Goal: Find specific page/section: Find specific page/section

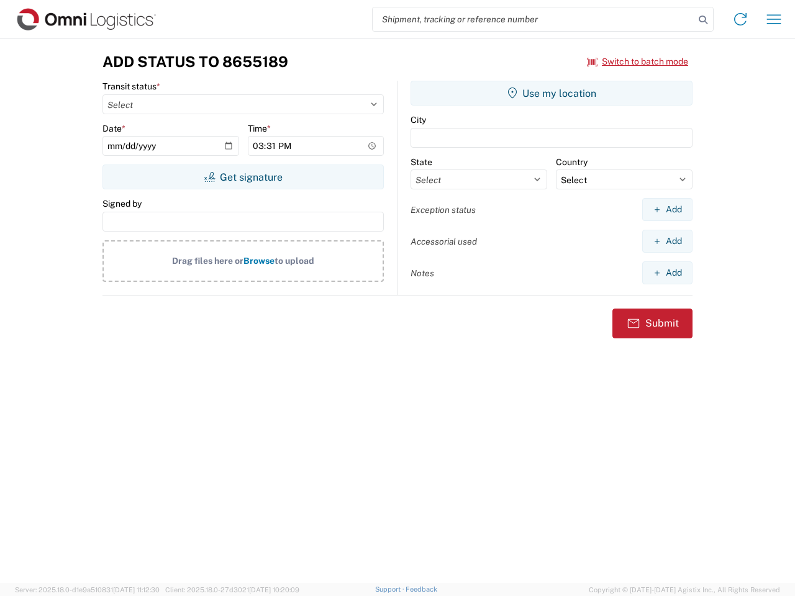
click at [534, 19] on input "search" at bounding box center [534, 19] width 322 height 24
click at [703, 20] on icon at bounding box center [702, 19] width 17 height 17
click at [740, 19] on icon at bounding box center [741, 19] width 20 height 20
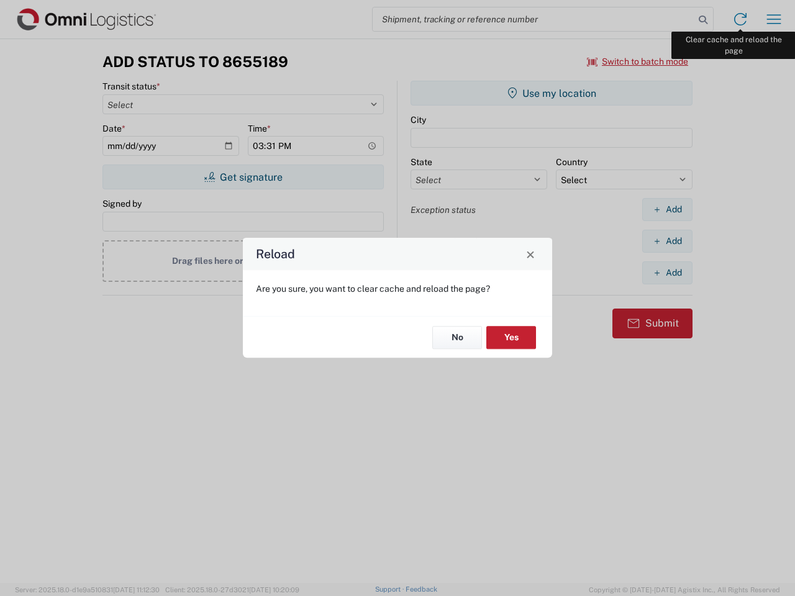
click at [774, 19] on div "Reload Are you sure, you want to clear cache and reload the page? No Yes" at bounding box center [397, 298] width 795 height 596
click at [638, 61] on div "Reload Are you sure, you want to clear cache and reload the page? No Yes" at bounding box center [397, 298] width 795 height 596
click at [243, 177] on div "Reload Are you sure, you want to clear cache and reload the page? No Yes" at bounding box center [397, 298] width 795 height 596
click at [552, 93] on div "Reload Are you sure, you want to clear cache and reload the page? No Yes" at bounding box center [397, 298] width 795 height 596
click at [667, 209] on div "Reload Are you sure, you want to clear cache and reload the page? No Yes" at bounding box center [397, 298] width 795 height 596
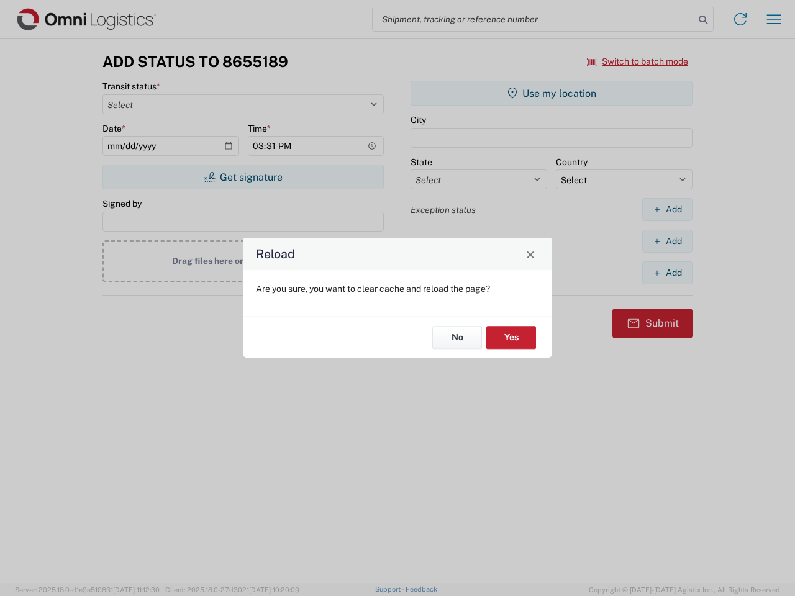
click at [667, 241] on div "Reload Are you sure, you want to clear cache and reload the page? No Yes" at bounding box center [397, 298] width 795 height 596
click at [667, 273] on div "Reload Are you sure, you want to clear cache and reload the page? No Yes" at bounding box center [397, 298] width 795 height 596
